Goal: Transaction & Acquisition: Download file/media

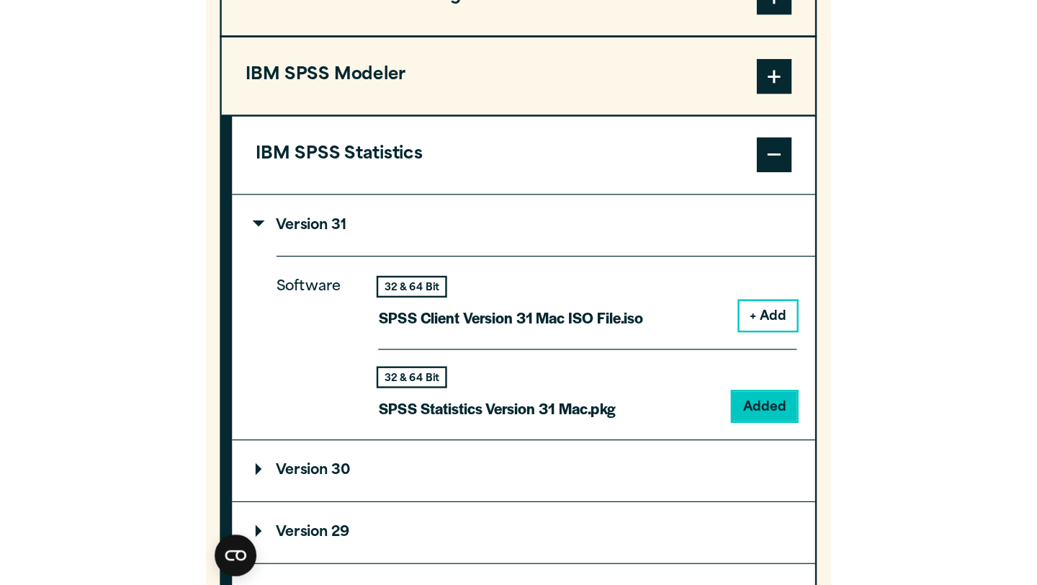
scroll to position [1374, 0]
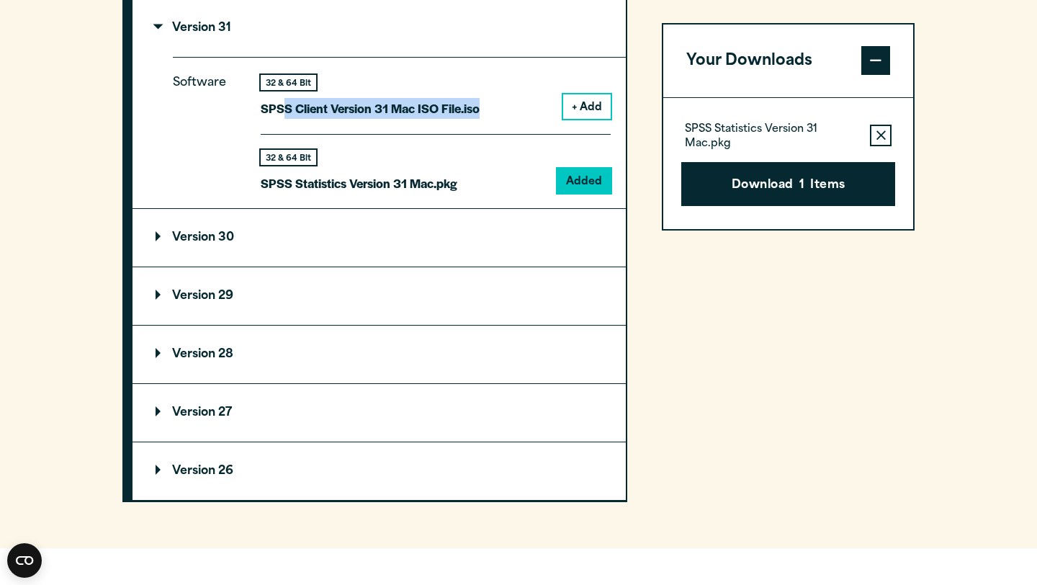
drag, startPoint x: 485, startPoint y: 153, endPoint x: 288, endPoint y: 144, distance: 197.6
click at [288, 134] on div "32 & 64 Bit SPSS Client Version 31 Mac ISO File.iso + Add" at bounding box center [436, 104] width 350 height 59
click at [516, 208] on div "Software 32 & 64 Bit SPSS Client Version 31 Mac ISO File.iso + Add 32 & 64 Bit …" at bounding box center [399, 132] width 453 height 151
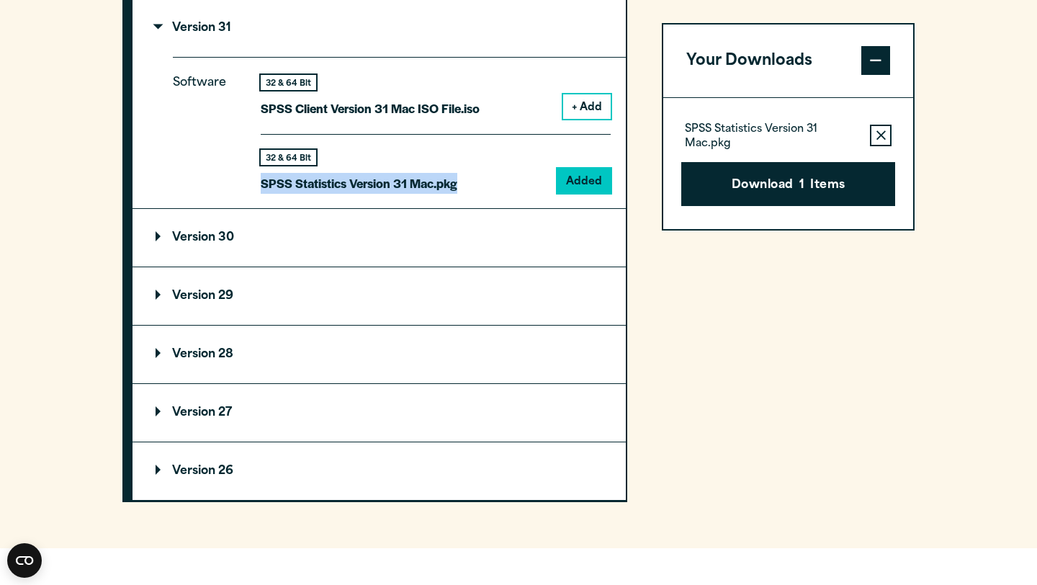
drag, startPoint x: 473, startPoint y: 224, endPoint x: 264, endPoint y: 228, distance: 208.2
click at [264, 194] on div "32 & 64 Bit SPSS Statistics Version 31 Mac.pkg Added" at bounding box center [436, 164] width 350 height 60
copy p "SPSS Statistics Version 31 Mac.pkg"
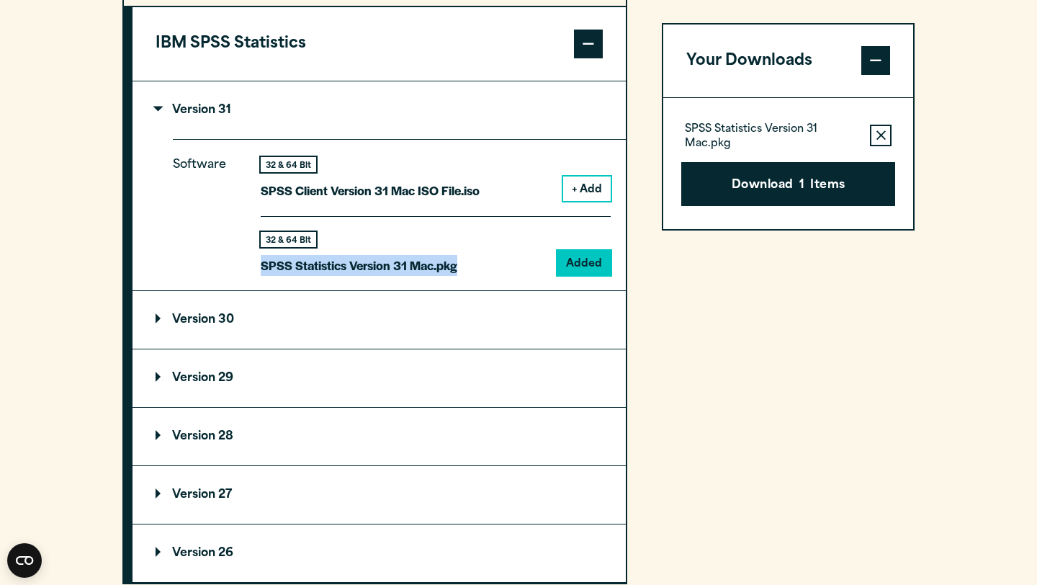
scroll to position [1287, 0]
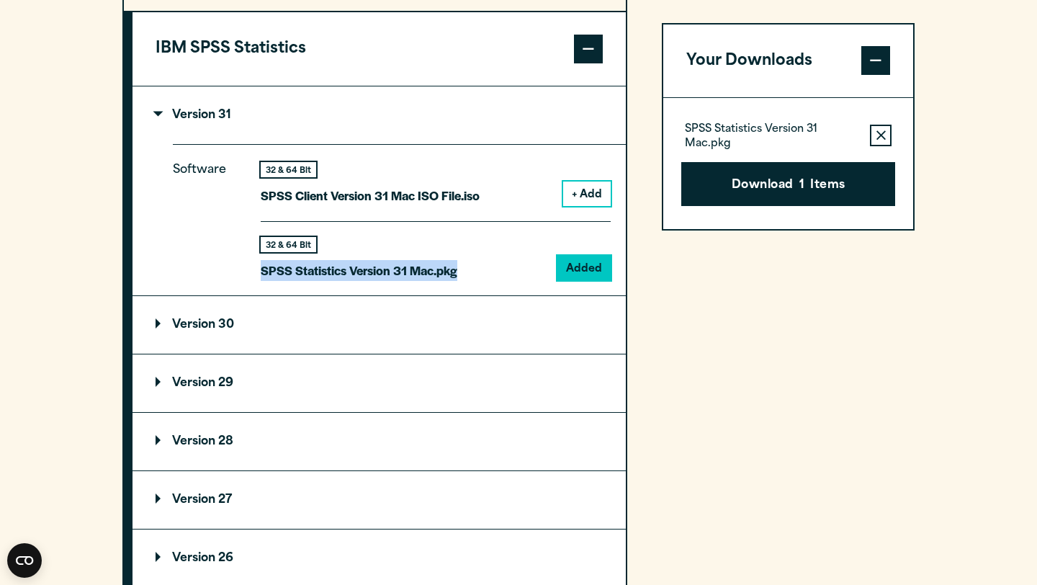
click at [516, 206] on button "+ Add" at bounding box center [587, 194] width 48 height 24
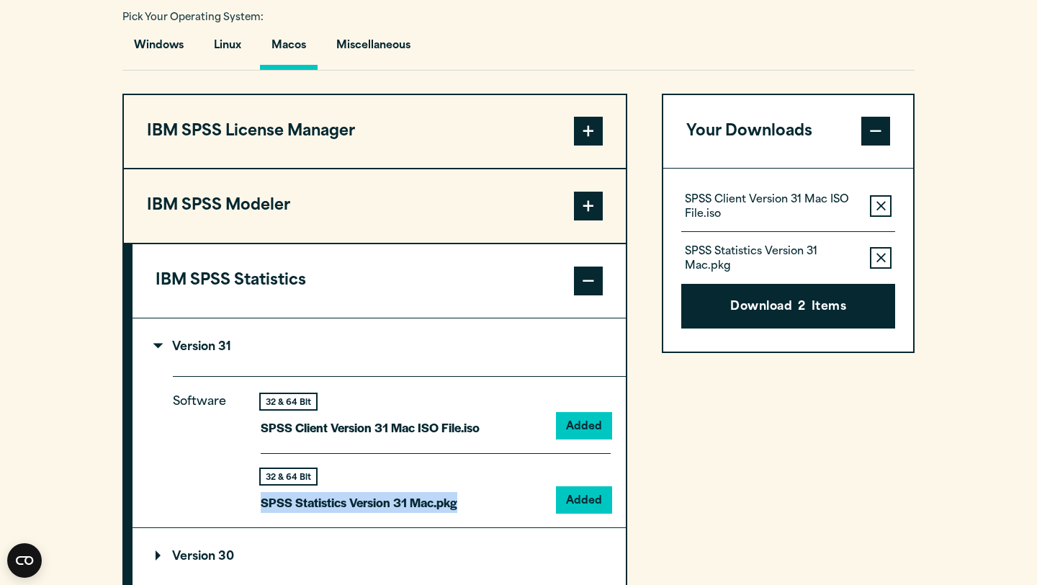
scroll to position [1058, 0]
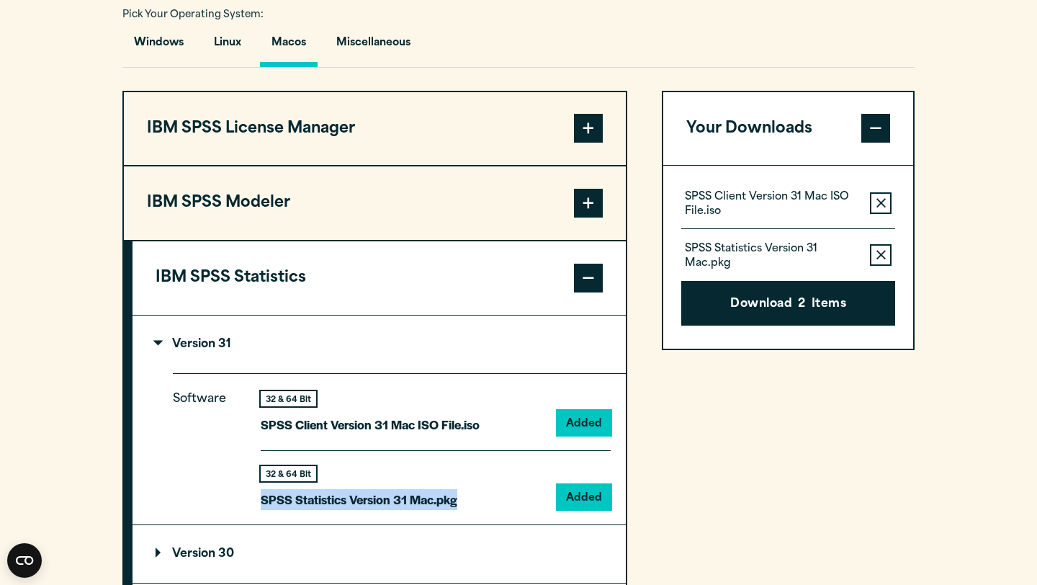
click at [516, 292] on span at bounding box center [588, 278] width 29 height 29
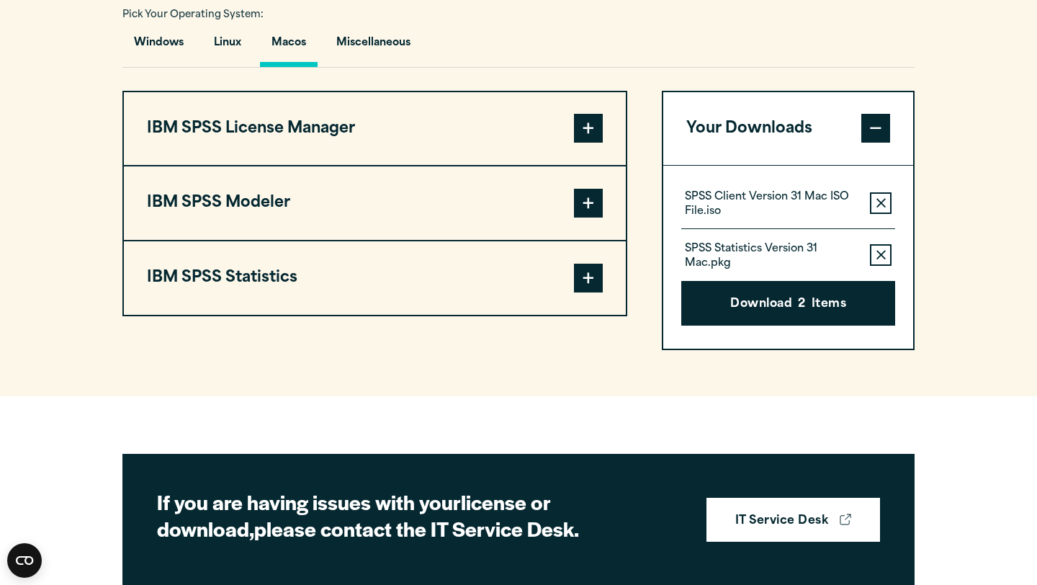
scroll to position [1087, 0]
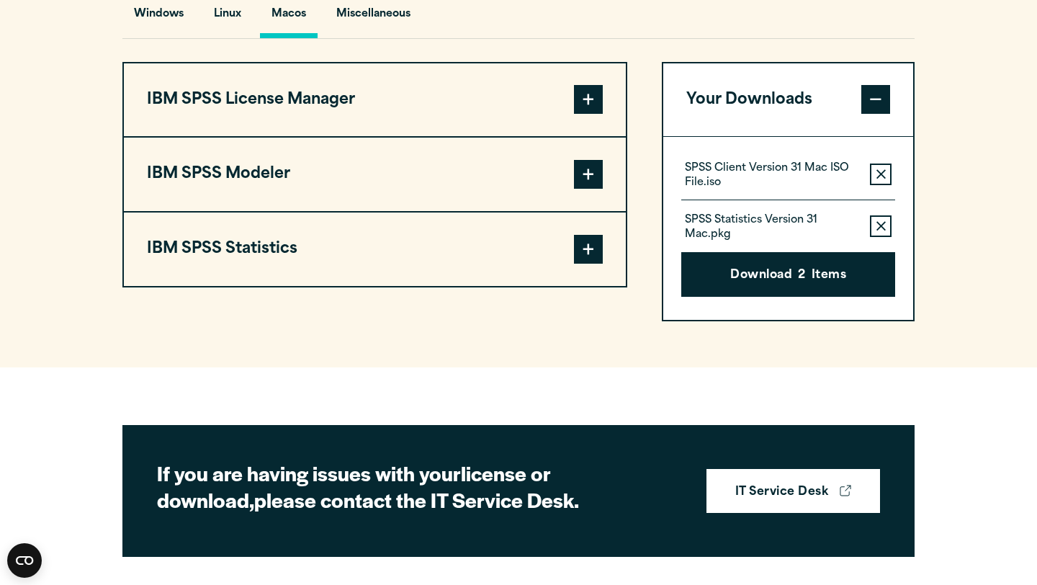
click at [516, 264] on span at bounding box center [588, 249] width 29 height 29
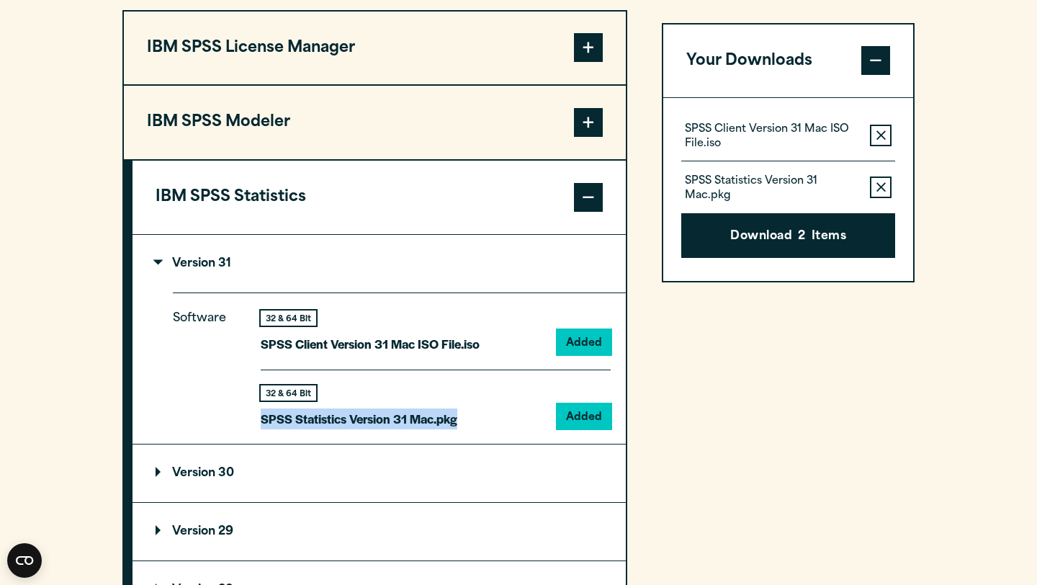
scroll to position [1173, 0]
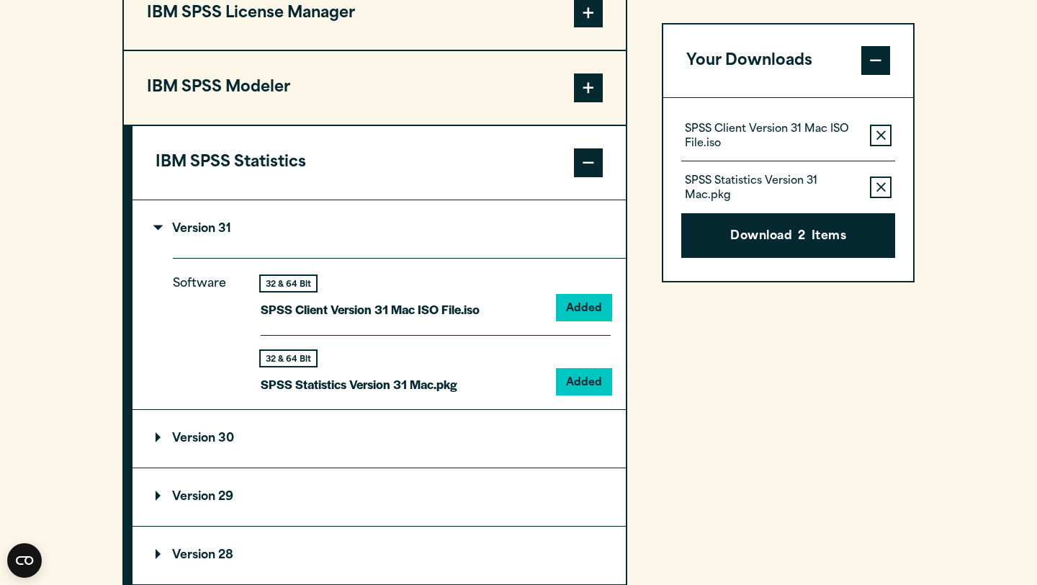
click at [516, 90] on section "Select your software downloads Use the table below to find and navigate to your…" at bounding box center [518, 229] width 1037 height 1042
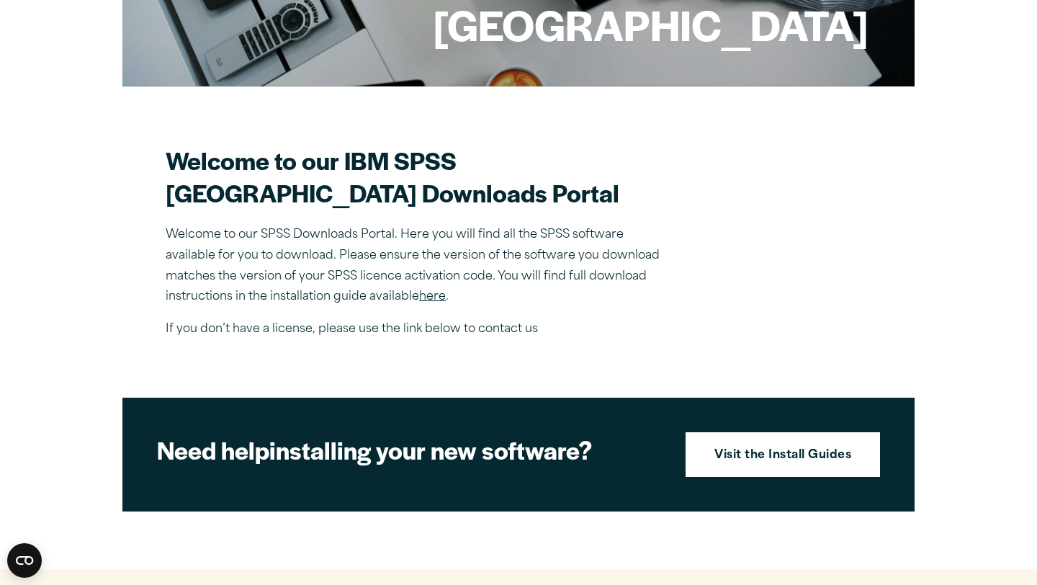
scroll to position [296, 0]
